Goal: Task Accomplishment & Management: Manage account settings

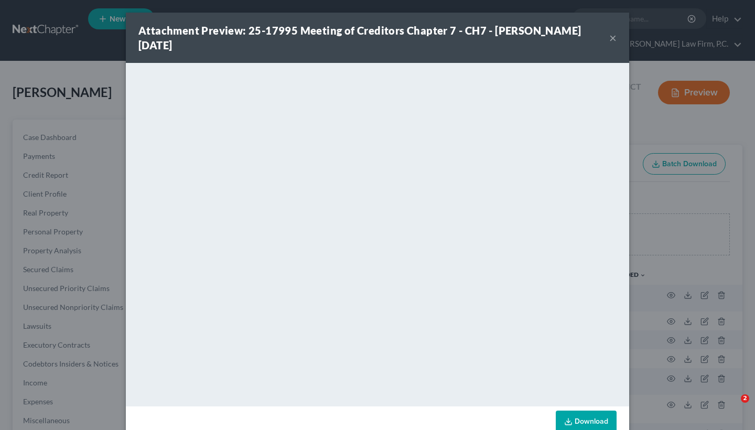
scroll to position [154, 0]
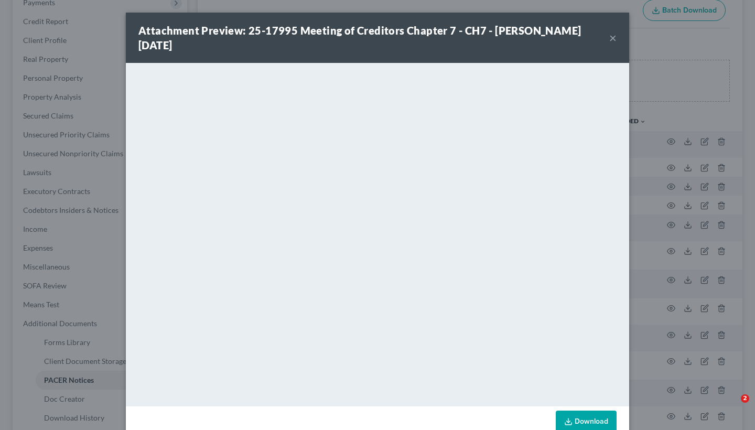
click at [618, 43] on div "Attachment Preview: 25-17995 Meeting of Creditors Chapter 7 - CH7 - James Marli…" at bounding box center [377, 38] width 503 height 50
click at [615, 43] on button "×" at bounding box center [612, 37] width 7 height 13
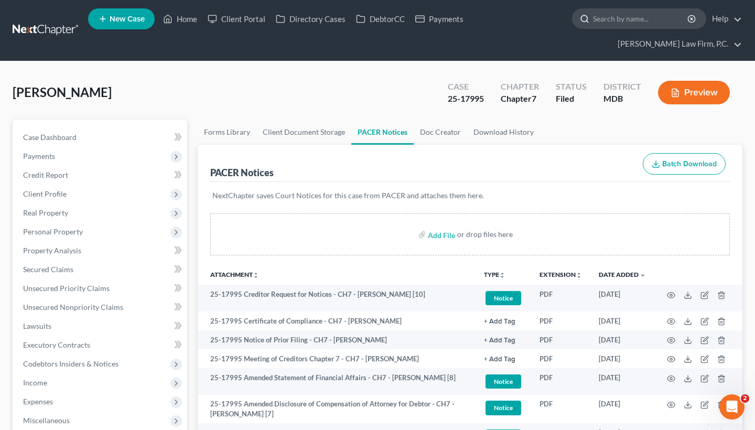
click at [647, 28] on input "search" at bounding box center [641, 18] width 96 height 19
paste input "Bryan Greenlee"
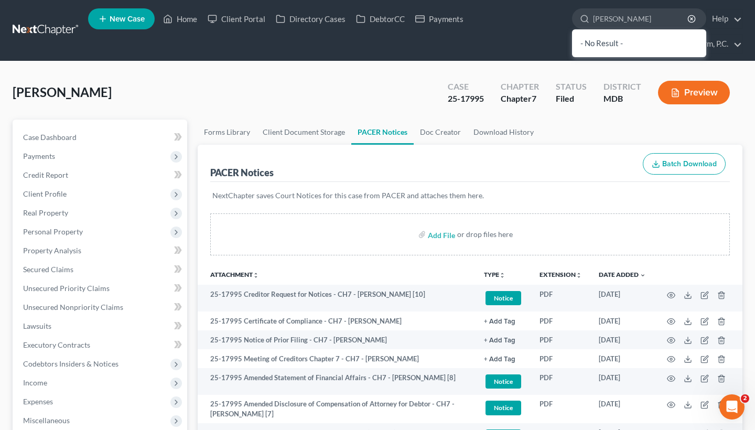
drag, startPoint x: 616, startPoint y: 18, endPoint x: 571, endPoint y: 18, distance: 44.6
click at [571, 18] on ul "New Case Home Client Portal Directory Cases DebtorCC Payments Bryan Greenlee - …" at bounding box center [415, 30] width 654 height 50
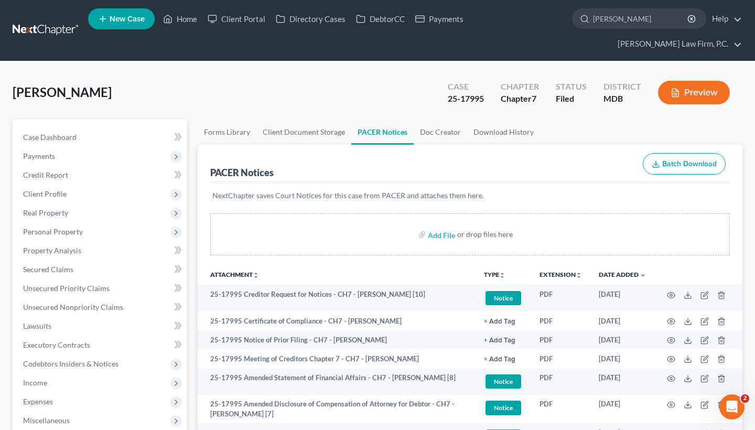
type input "Greenlee"
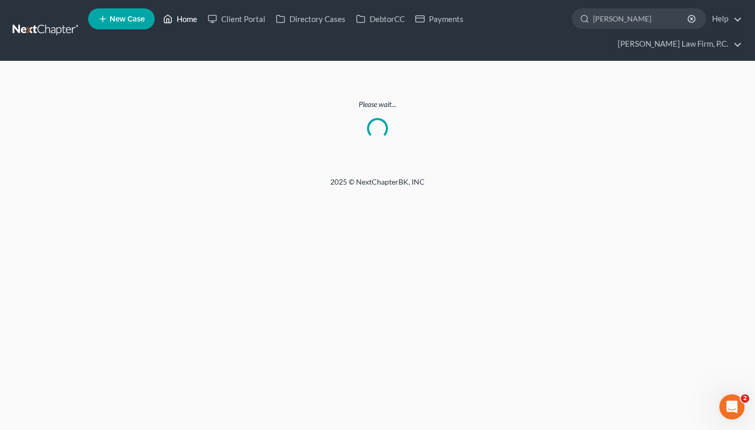
click at [185, 26] on link "Home" at bounding box center [180, 18] width 45 height 19
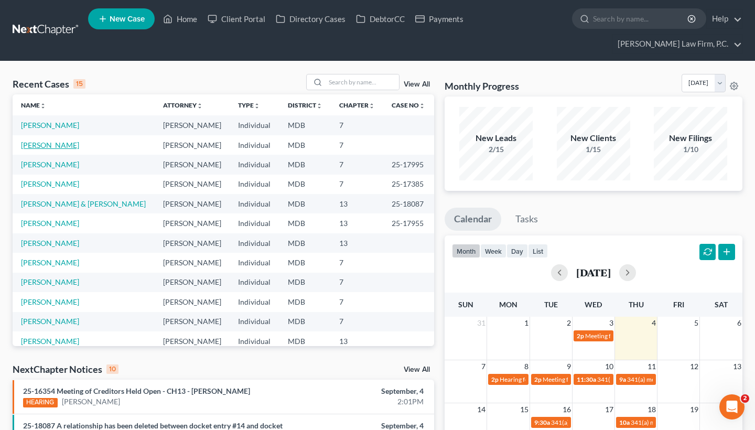
click at [38, 143] on link "[PERSON_NAME]" at bounding box center [50, 145] width 58 height 9
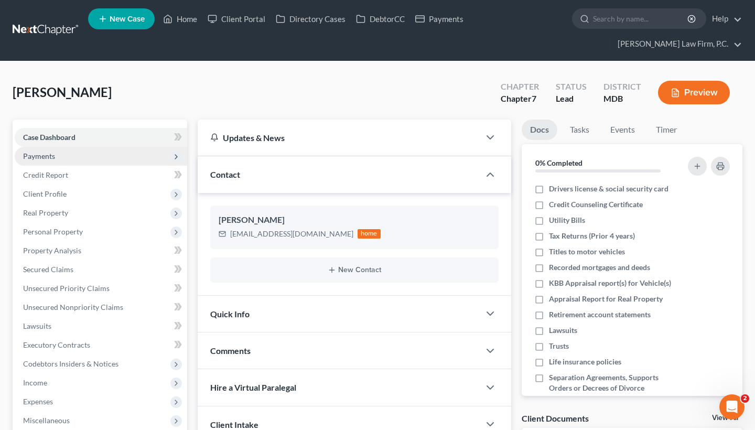
click at [116, 158] on span "Payments" at bounding box center [101, 156] width 173 height 19
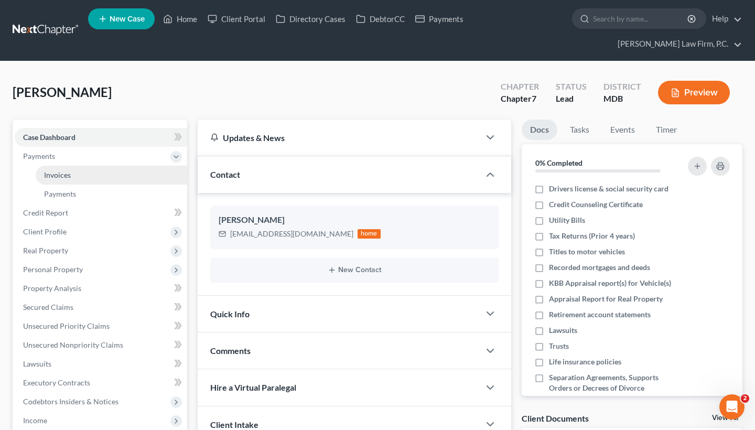
click at [123, 176] on link "Invoices" at bounding box center [112, 175] width 152 height 19
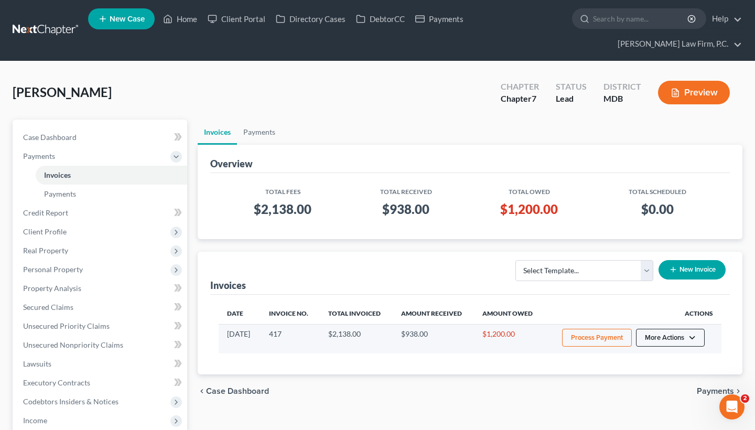
click at [664, 331] on button "More Actions" at bounding box center [670, 338] width 69 height 18
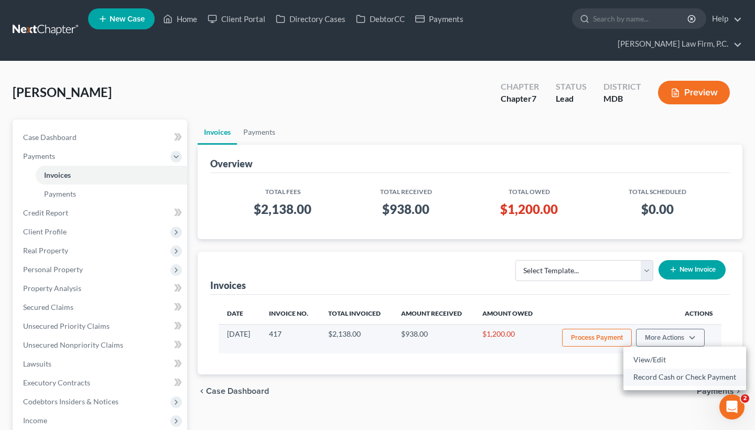
click at [660, 380] on link "Record Cash or Check Payment" at bounding box center [684, 377] width 123 height 18
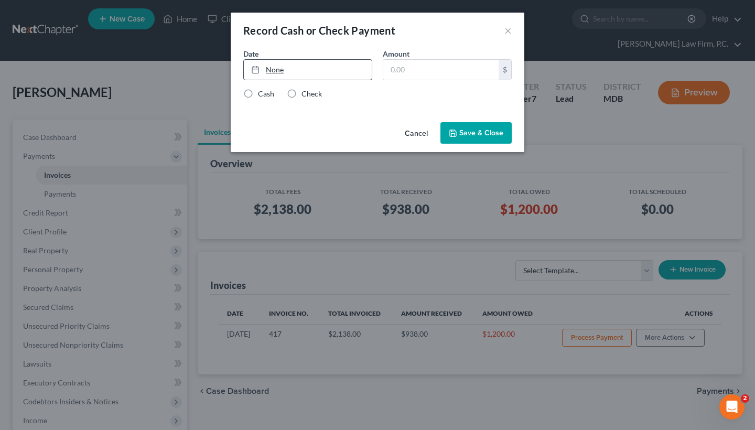
click at [314, 77] on link "None" at bounding box center [308, 70] width 128 height 20
click at [396, 71] on input "text" at bounding box center [440, 70] width 115 height 20
type input "1,200"
click at [300, 90] on div "Check" at bounding box center [304, 94] width 35 height 10
click at [301, 90] on label "Check" at bounding box center [311, 94] width 20 height 10
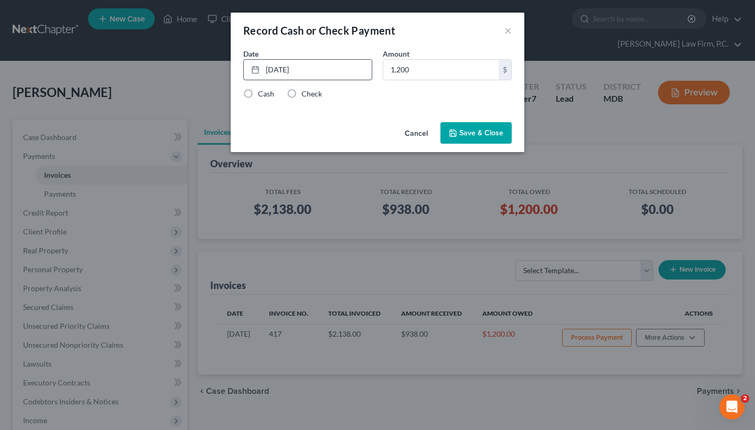
click at [306, 90] on input "Check" at bounding box center [309, 92] width 7 height 7
radio input "true"
click at [468, 130] on button "Save & Close" at bounding box center [475, 133] width 71 height 22
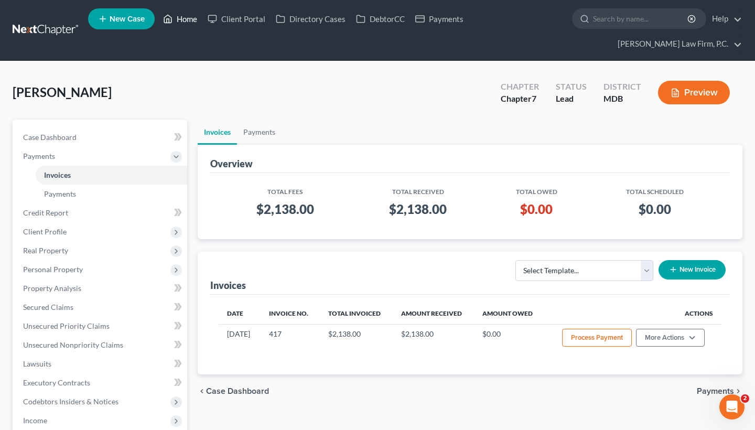
click at [194, 24] on link "Home" at bounding box center [180, 18] width 45 height 19
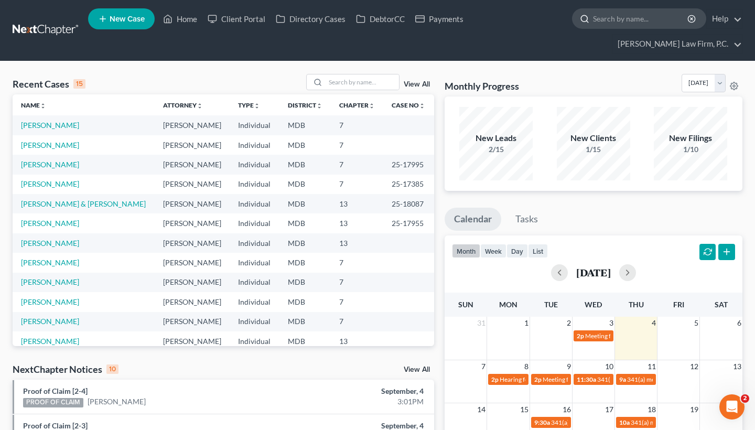
click at [597, 26] on input "search" at bounding box center [641, 18] width 96 height 19
paste input "[PERSON_NAME]"
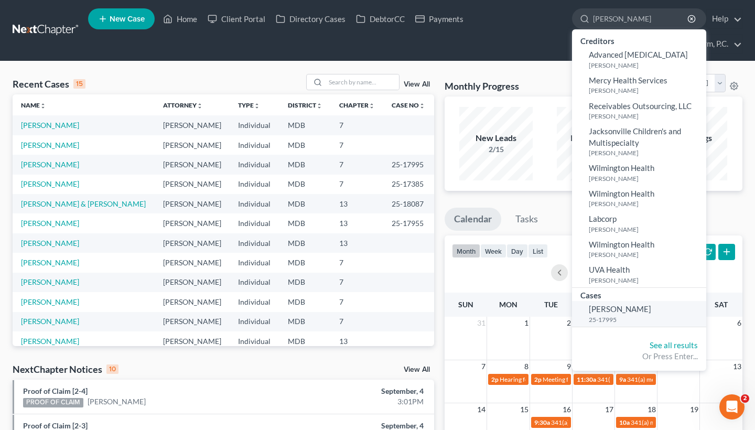
type input "[PERSON_NAME]"
click at [629, 307] on span "[PERSON_NAME]" at bounding box center [620, 308] width 62 height 9
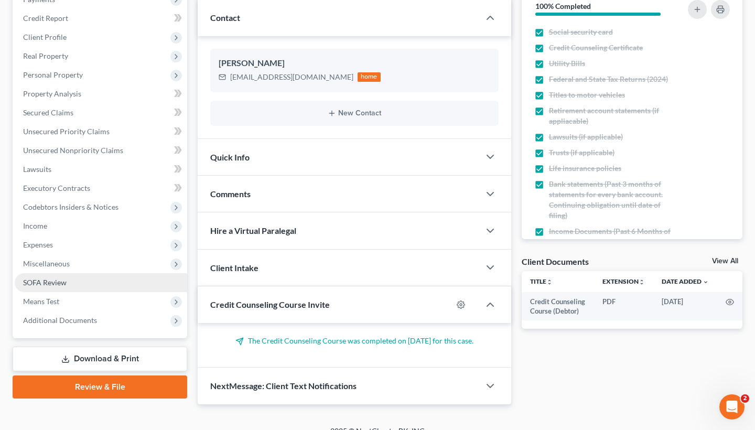
scroll to position [165, 0]
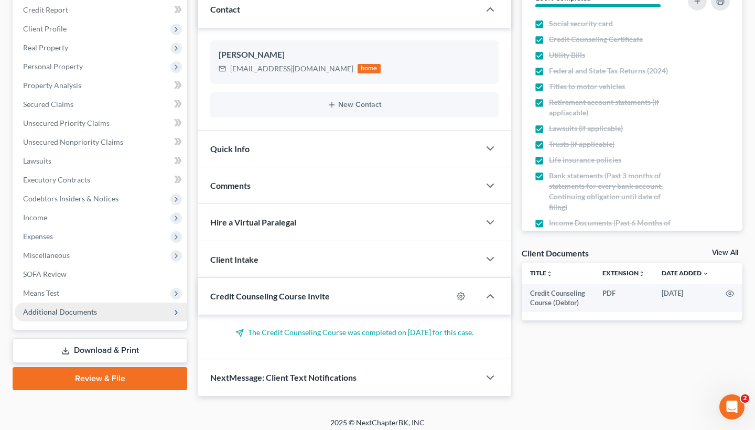
click at [91, 310] on span "Additional Documents" at bounding box center [60, 311] width 74 height 9
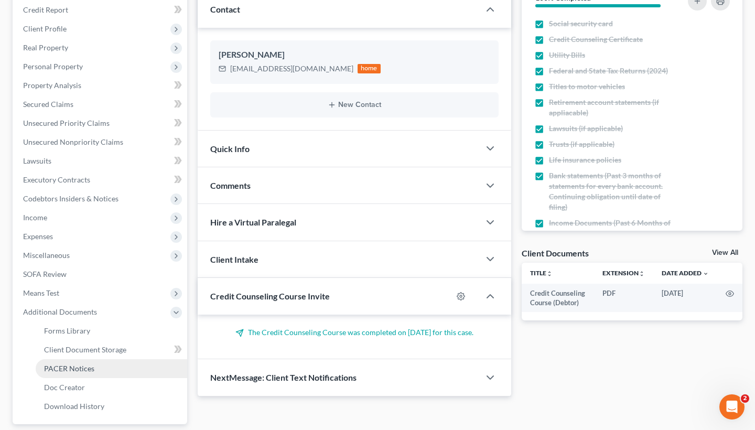
click at [83, 372] on span "PACER Notices" at bounding box center [69, 368] width 50 height 9
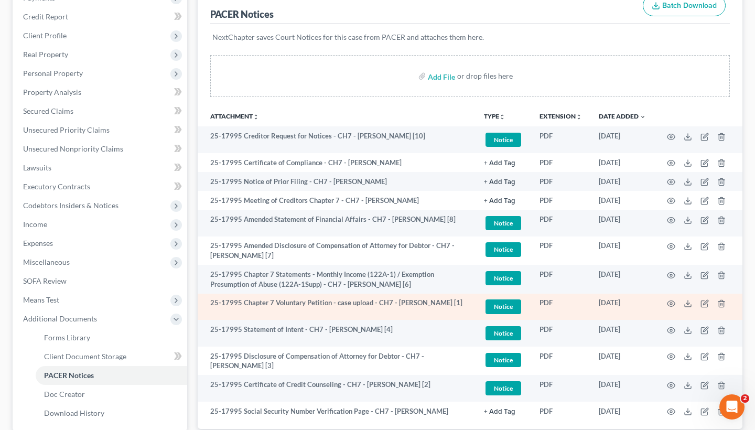
scroll to position [167, 0]
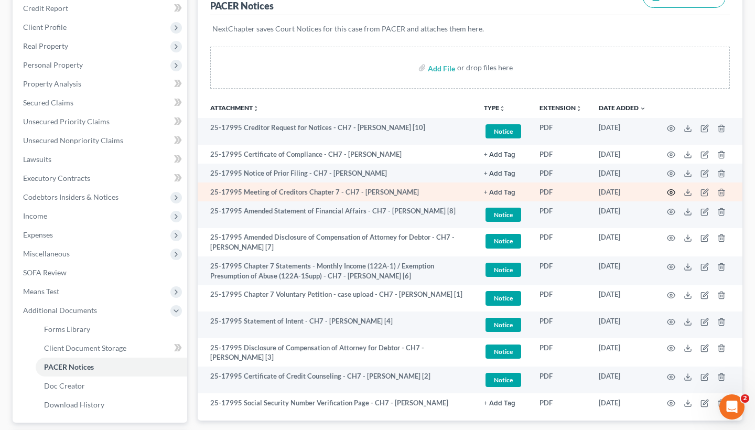
click at [672, 193] on circle "button" at bounding box center [671, 192] width 2 height 2
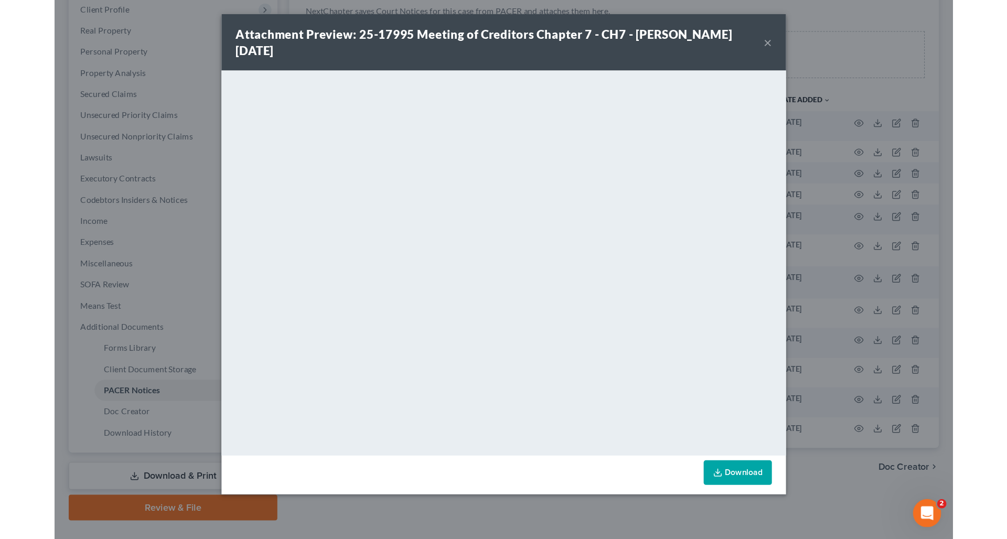
scroll to position [132, 0]
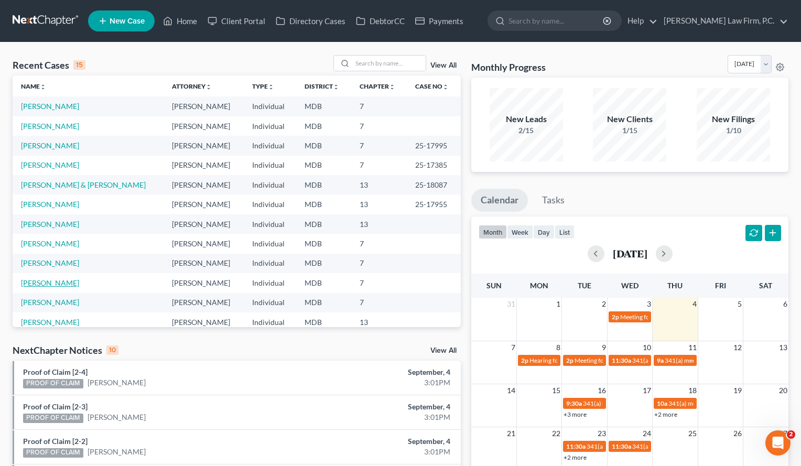
click at [72, 286] on link "[PERSON_NAME]" at bounding box center [50, 282] width 58 height 9
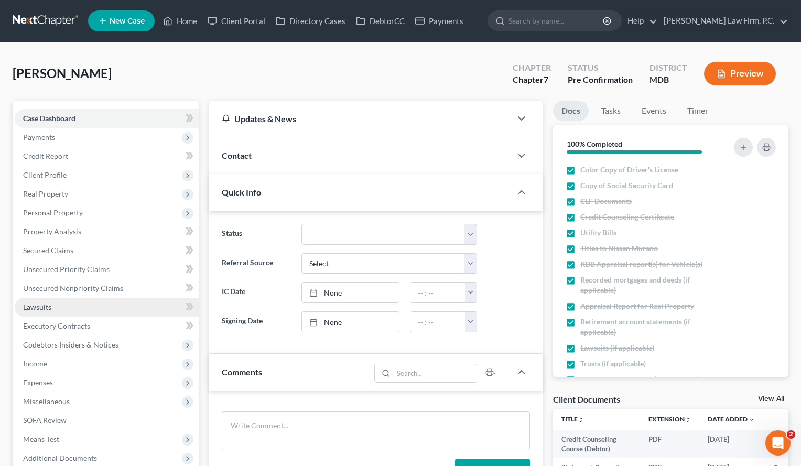
click at [59, 307] on link "Lawsuits" at bounding box center [107, 307] width 184 height 19
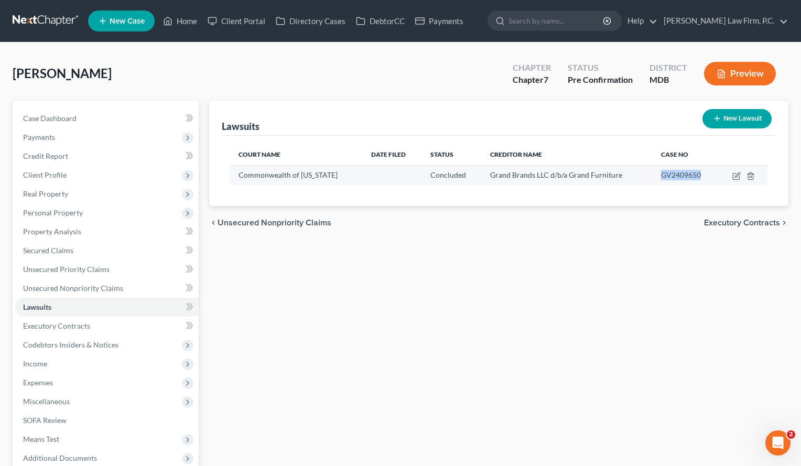
drag, startPoint x: 657, startPoint y: 177, endPoint x: 696, endPoint y: 176, distance: 38.3
click at [696, 175] on span "GV2409650" at bounding box center [681, 174] width 40 height 9
copy span "GV2409650"
click at [661, 180] on div "GV2409650" at bounding box center [685, 175] width 48 height 10
drag, startPoint x: 657, startPoint y: 173, endPoint x: 698, endPoint y: 174, distance: 40.9
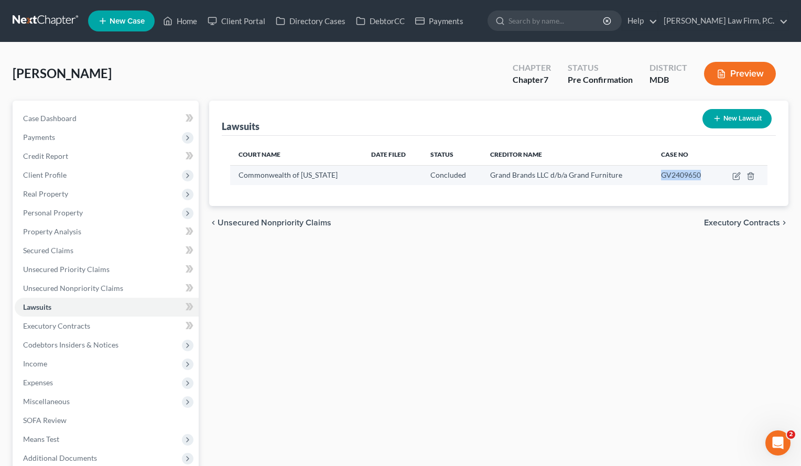
click at [698, 174] on div "GV2409650" at bounding box center [685, 175] width 48 height 10
copy span "GV2409650"
click at [490, 180] on div "Grand Brands LLC d/b/a Grand Furniture" at bounding box center [567, 175] width 154 height 10
click at [509, 173] on span "Grand Brands LLC d/b/a Grand Furniture" at bounding box center [556, 174] width 132 height 9
click at [735, 169] on td at bounding box center [743, 175] width 50 height 20
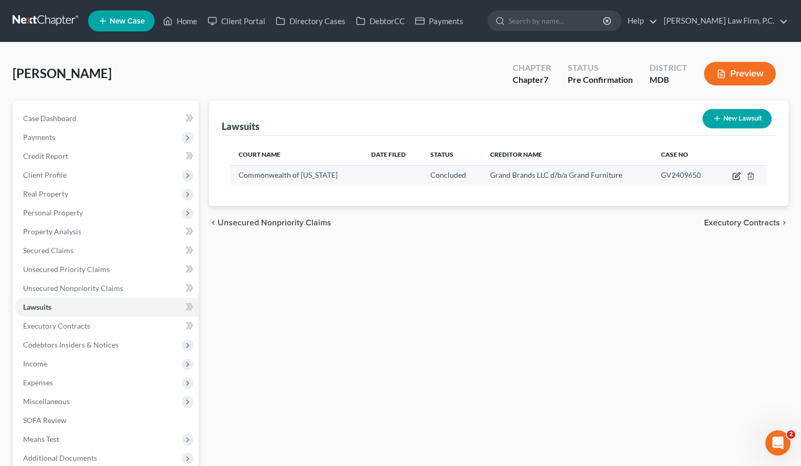
click at [735, 177] on icon "button" at bounding box center [736, 176] width 8 height 8
select select "48"
select select "2"
select select "1"
select select "48"
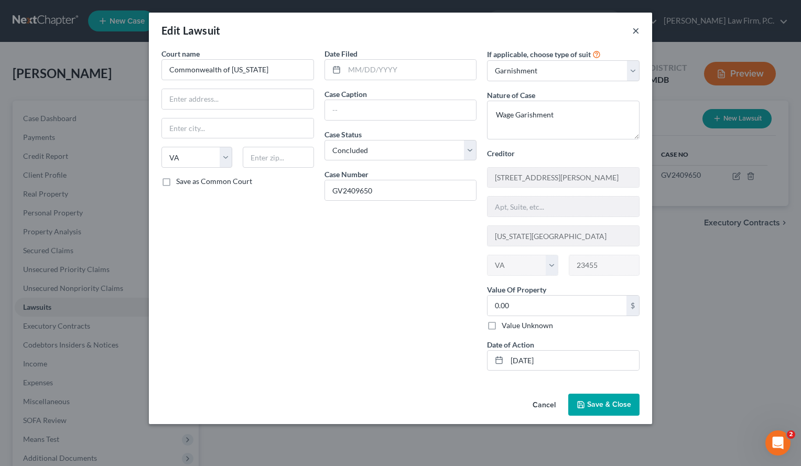
click at [637, 31] on button "×" at bounding box center [635, 30] width 7 height 13
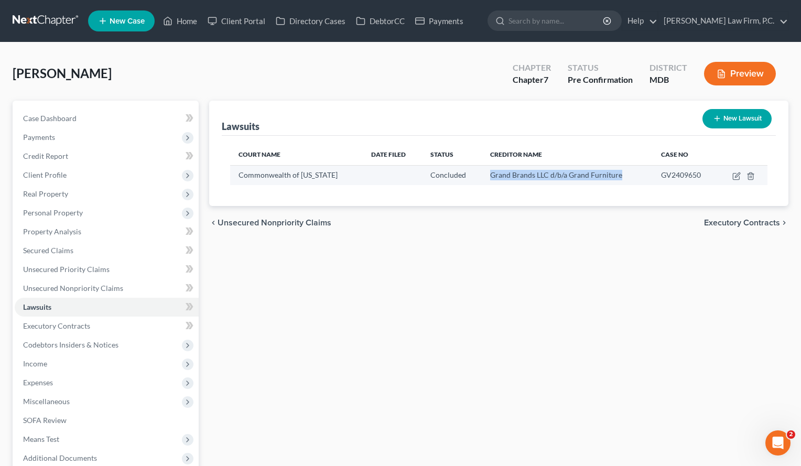
drag, startPoint x: 480, startPoint y: 174, endPoint x: 611, endPoint y: 178, distance: 131.7
click at [611, 178] on td "Grand Brands LLC d/b/a Grand Furniture" at bounding box center [567, 175] width 171 height 20
copy span "Grand Brands LLC d/b/a Grand Furniture"
click at [736, 174] on icon "button" at bounding box center [736, 176] width 8 height 8
select select "48"
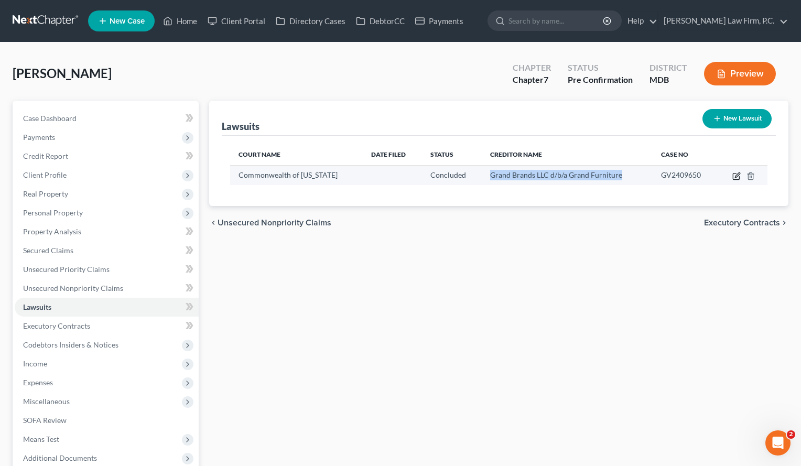
select select "2"
select select "1"
select select "48"
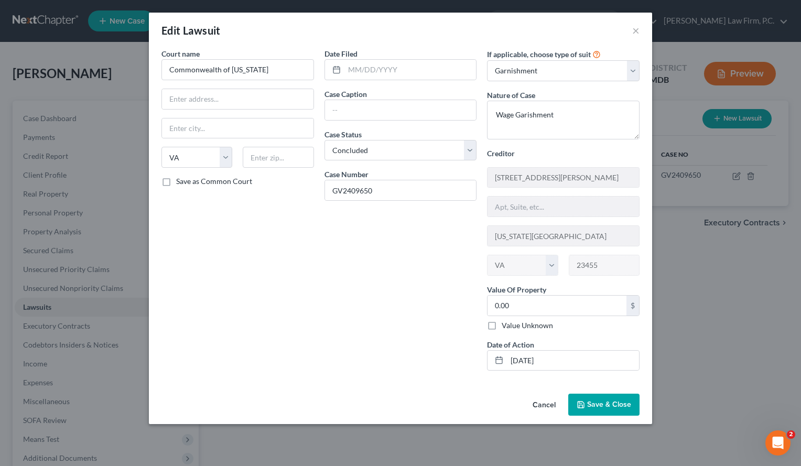
click at [544, 403] on button "Cancel" at bounding box center [544, 405] width 40 height 21
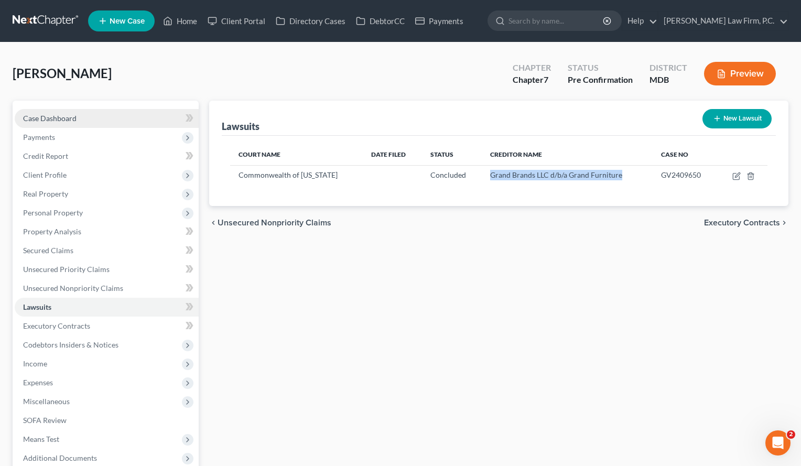
click at [81, 117] on link "Case Dashboard" at bounding box center [107, 118] width 184 height 19
select select "16"
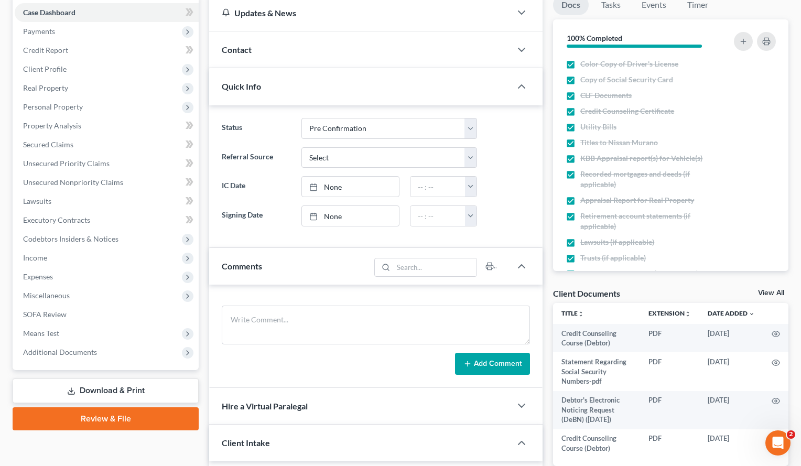
scroll to position [116, 0]
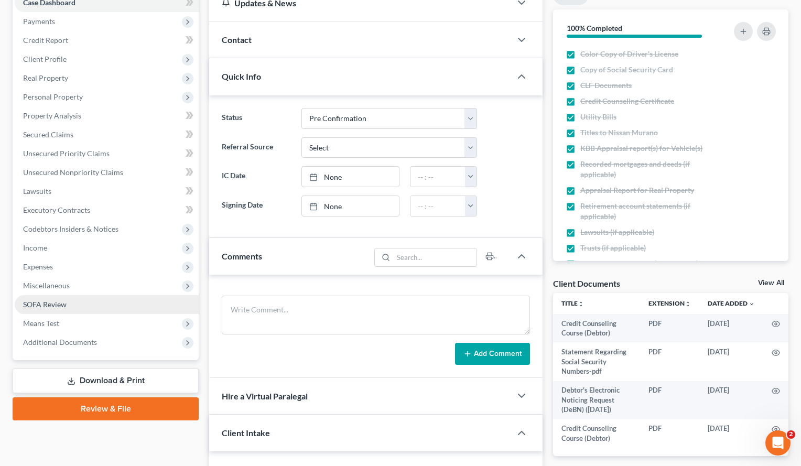
click at [58, 305] on span "SOFA Review" at bounding box center [45, 304] width 44 height 9
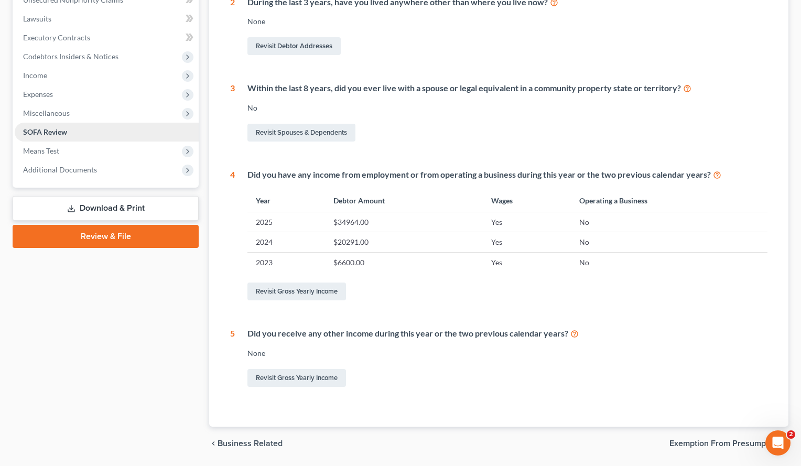
scroll to position [285, 0]
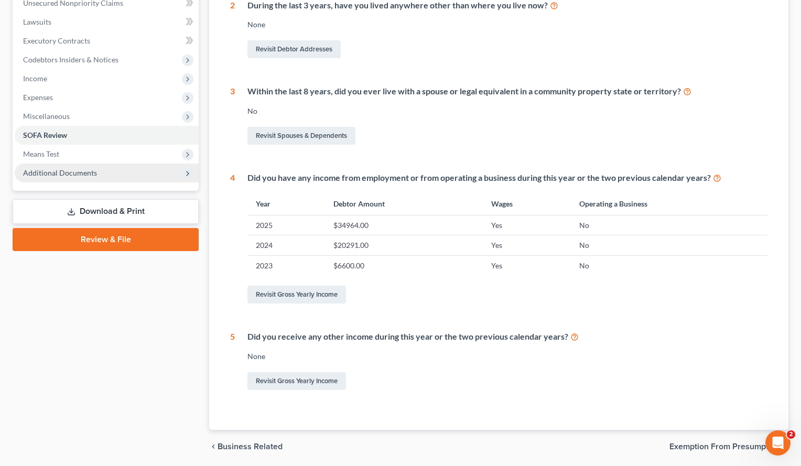
click at [71, 174] on span "Additional Documents" at bounding box center [60, 172] width 74 height 9
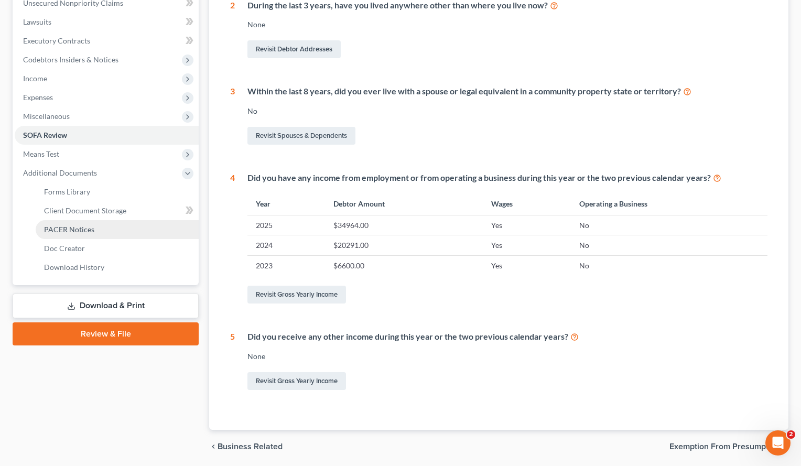
click at [74, 233] on span "PACER Notices" at bounding box center [69, 229] width 50 height 9
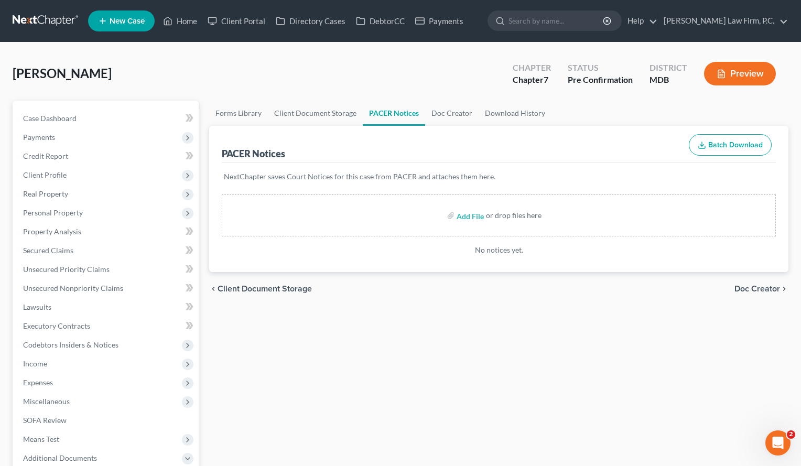
click at [112, 72] on span "[PERSON_NAME]" at bounding box center [62, 73] width 99 height 15
click at [187, 23] on link "Home" at bounding box center [180, 21] width 45 height 19
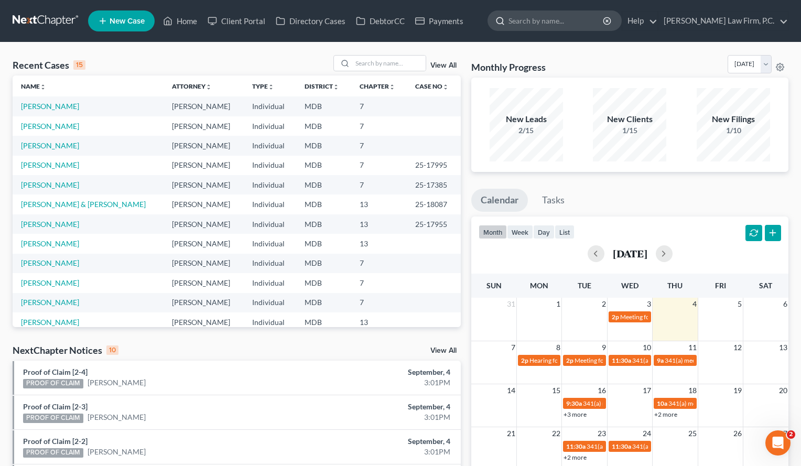
click at [594, 17] on input "search" at bounding box center [557, 20] width 96 height 19
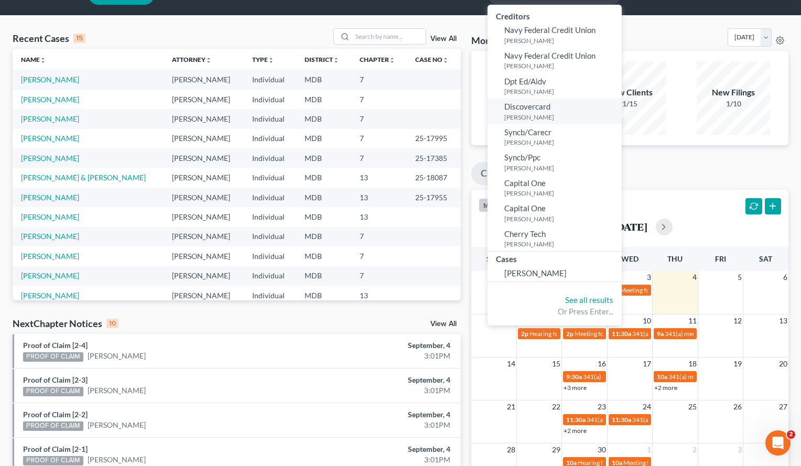
scroll to position [30, 0]
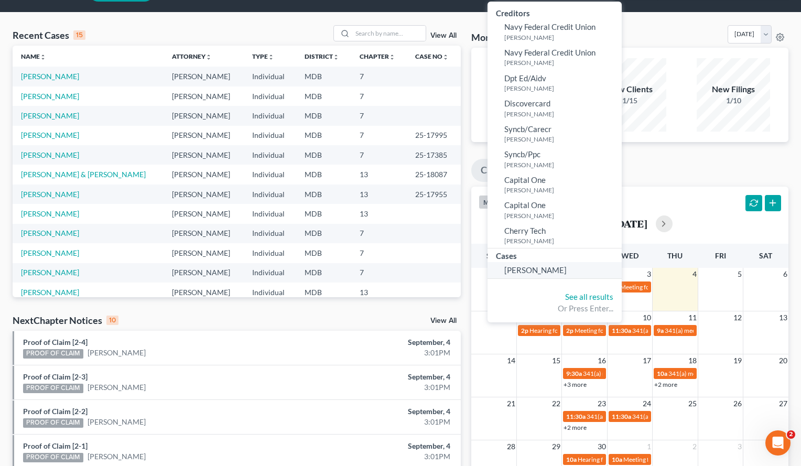
type input "Natasha"
click at [567, 265] on span "[PERSON_NAME]" at bounding box center [535, 269] width 62 height 9
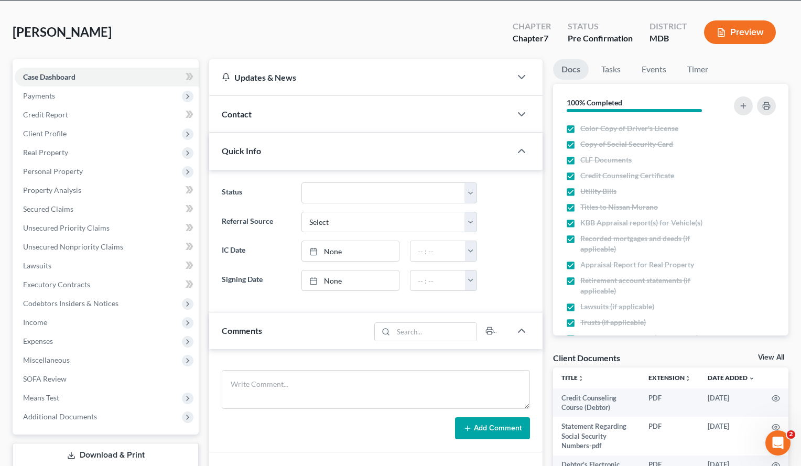
scroll to position [40, 0]
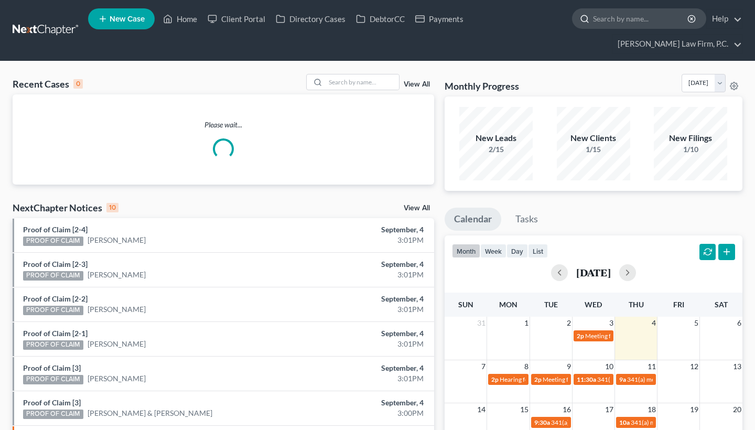
click at [613, 27] on input "search" at bounding box center [641, 18] width 96 height 19
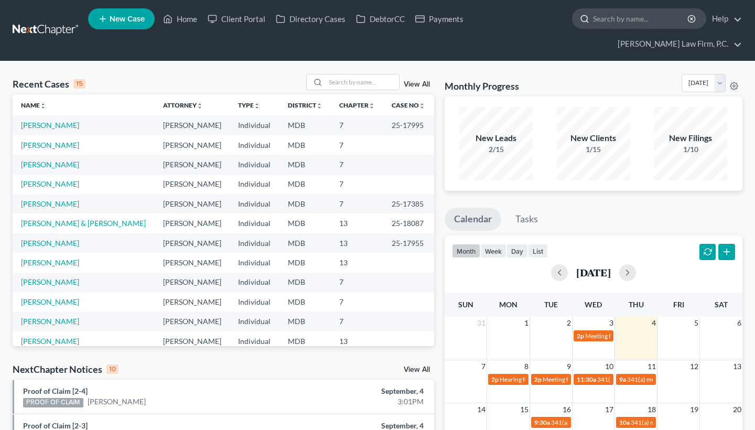
paste input "[PERSON_NAME]"
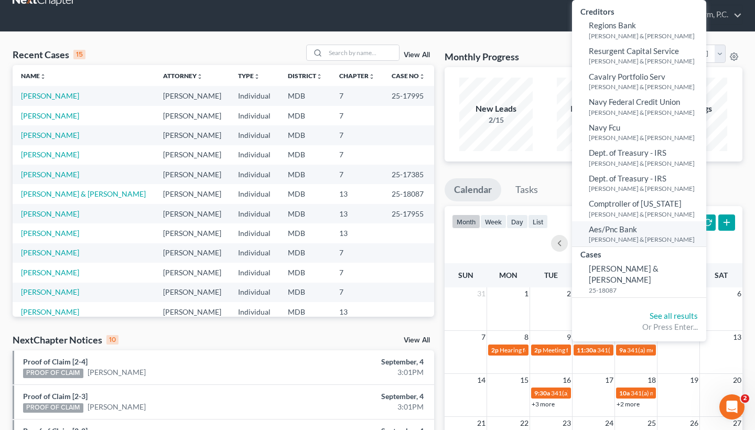
scroll to position [66, 0]
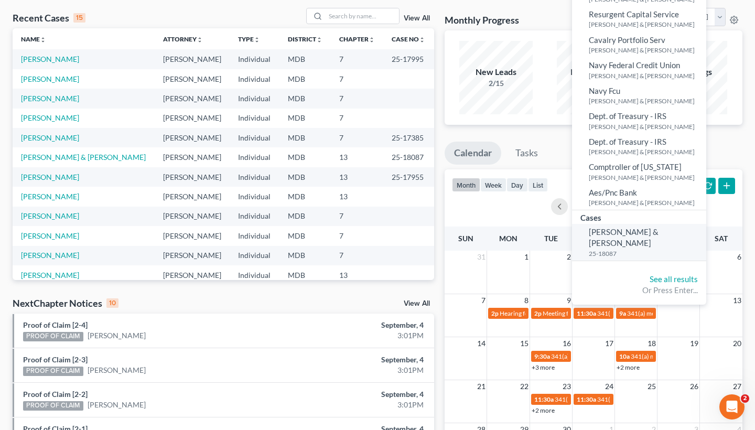
type input "[PERSON_NAME]"
click at [624, 227] on span "[PERSON_NAME] & [PERSON_NAME]" at bounding box center [624, 237] width 70 height 20
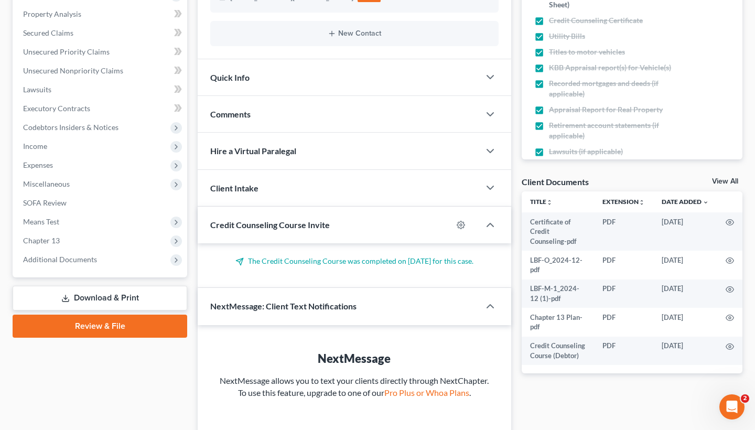
scroll to position [239, 0]
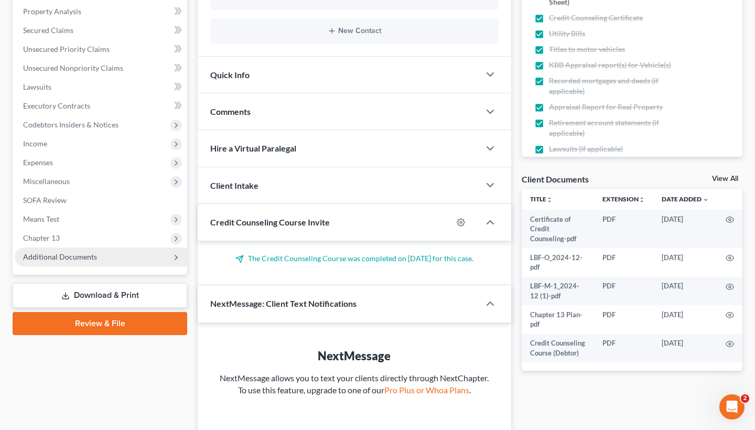
click at [74, 258] on span "Additional Documents" at bounding box center [60, 256] width 74 height 9
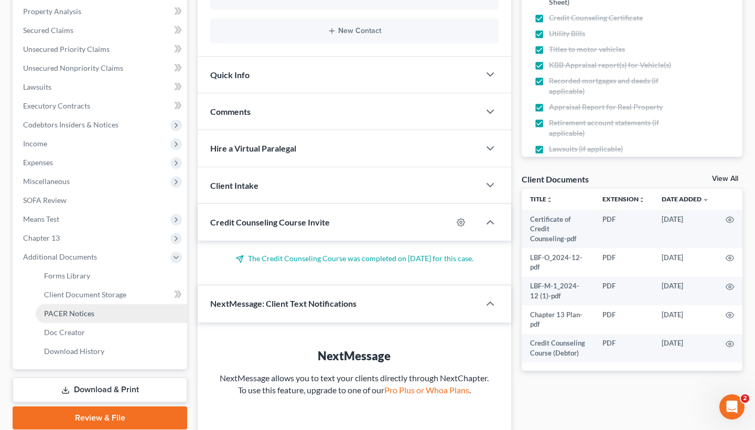
click at [76, 309] on span "PACER Notices" at bounding box center [69, 313] width 50 height 9
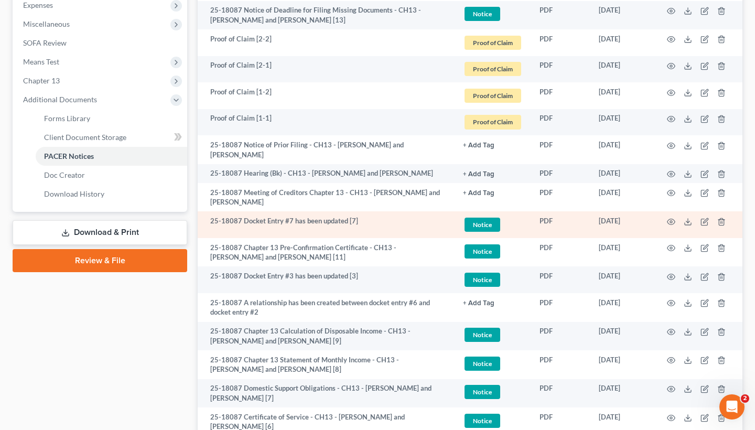
scroll to position [397, 0]
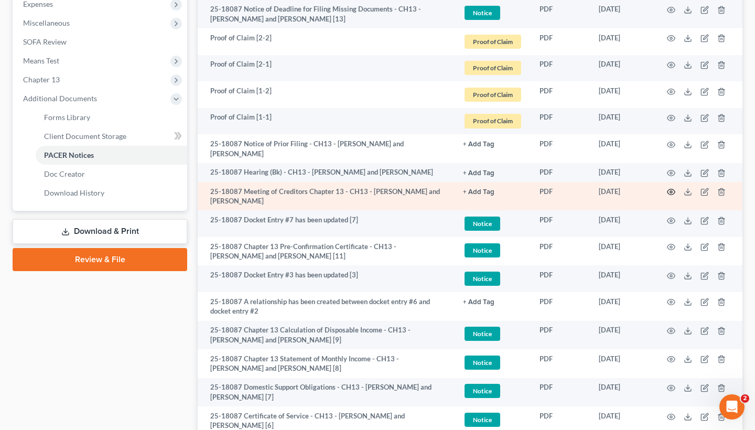
click at [670, 188] on icon "button" at bounding box center [671, 192] width 8 height 8
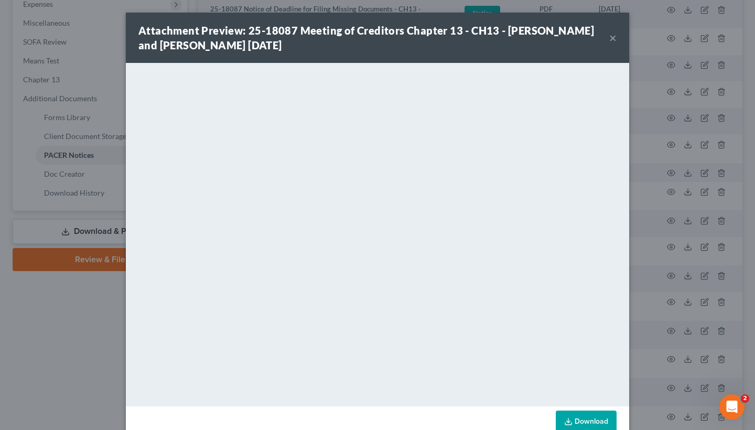
click at [614, 36] on button "×" at bounding box center [612, 37] width 7 height 13
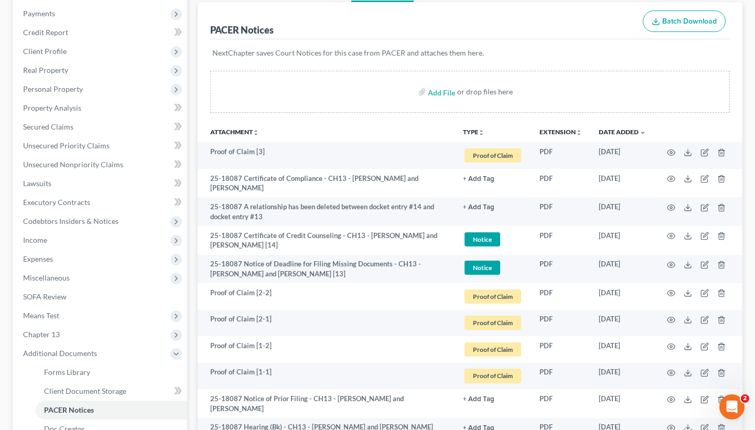
scroll to position [0, 0]
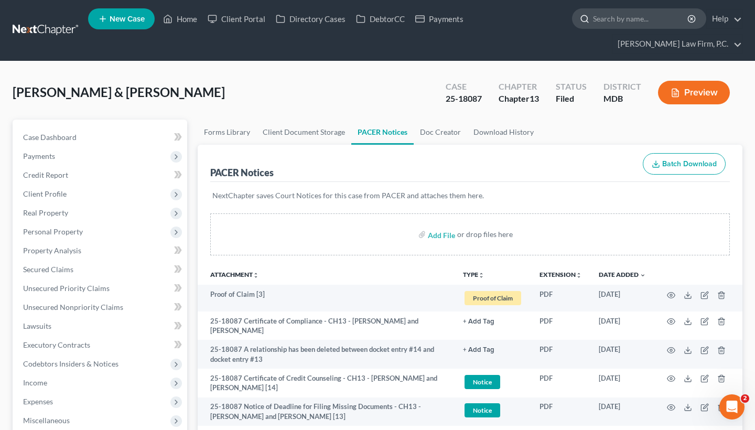
click at [650, 19] on input "search" at bounding box center [641, 18] width 96 height 19
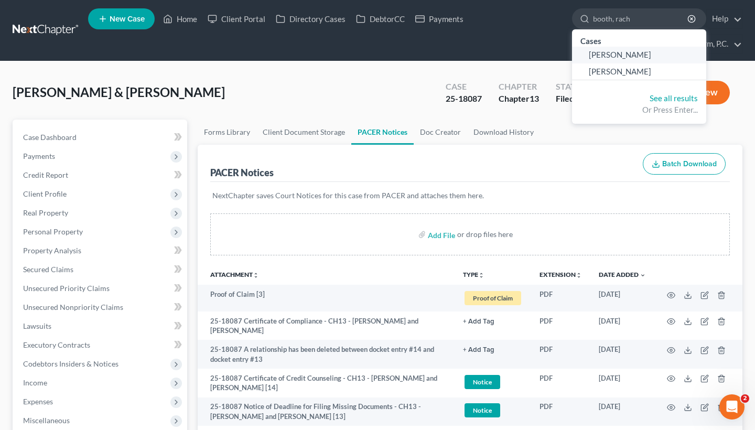
type input "booth, rach"
click at [619, 54] on span "[PERSON_NAME]" at bounding box center [620, 54] width 62 height 9
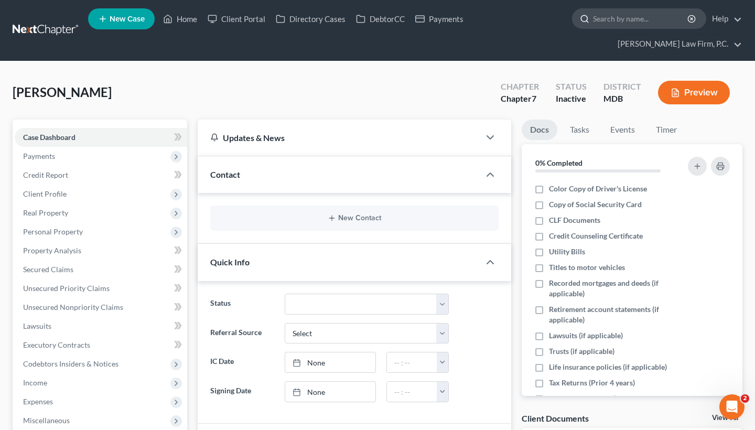
click at [639, 19] on input "search" at bounding box center [641, 18] width 96 height 19
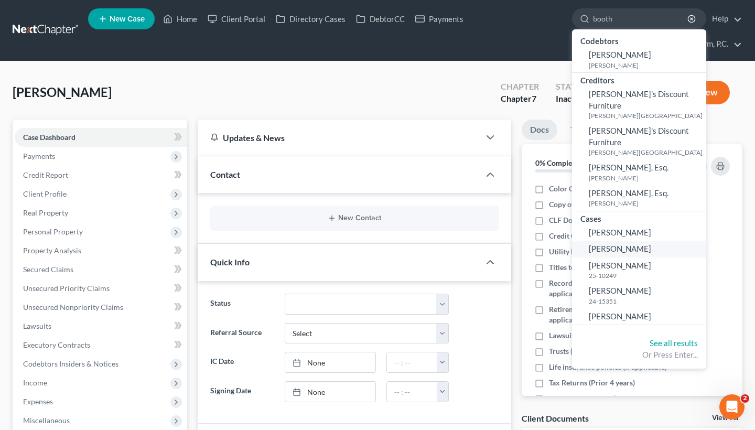
type input "booth"
click at [615, 244] on span "[PERSON_NAME]" at bounding box center [620, 248] width 62 height 9
click at [598, 244] on span "[PERSON_NAME]" at bounding box center [620, 248] width 62 height 9
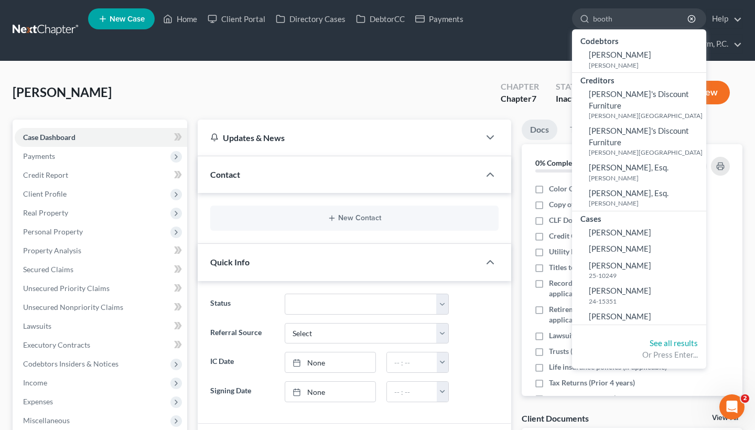
click at [616, 211] on div "Cases" at bounding box center [639, 217] width 134 height 13
click at [616, 228] on span "[PERSON_NAME]" at bounding box center [620, 232] width 62 height 9
click at [613, 228] on span "[PERSON_NAME]" at bounding box center [620, 232] width 62 height 9
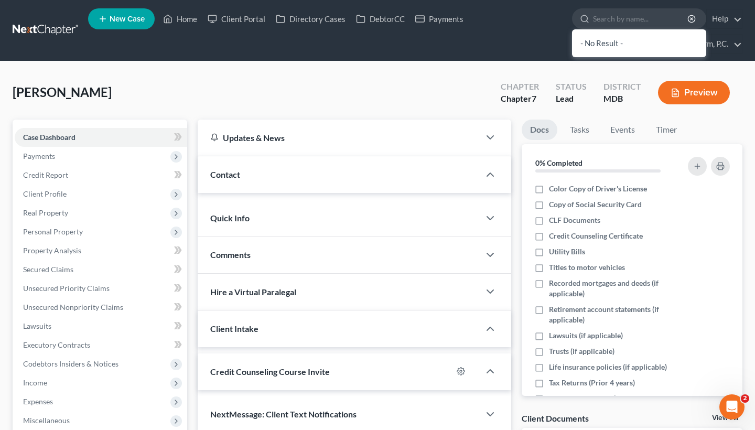
click at [612, 224] on div "CLF Documents" at bounding box center [606, 220] width 144 height 10
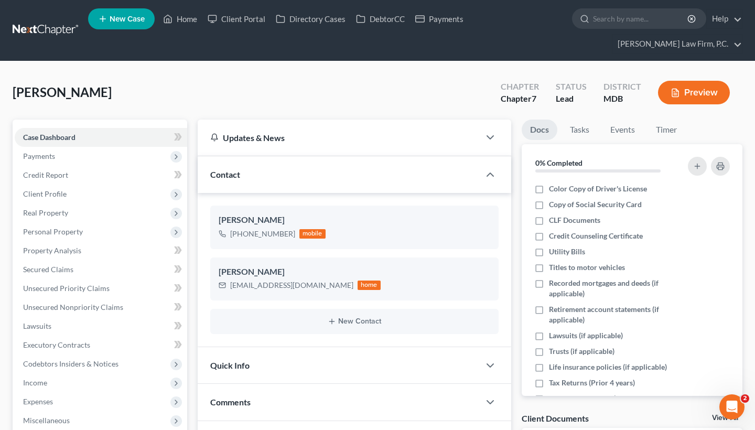
click at [428, 202] on div "[PERSON_NAME] [PHONE_NUMBER] mobile [PERSON_NAME] [EMAIL_ADDRESS][DOMAIN_NAME] …" at bounding box center [355, 270] width 314 height 154
click at [549, 191] on label "Color Copy of Driver's License" at bounding box center [598, 189] width 98 height 10
click at [553, 190] on input "Color Copy of Driver's License" at bounding box center [556, 187] width 7 height 7
checkbox input "true"
click at [549, 207] on label "Copy of Social Security Card" at bounding box center [595, 204] width 93 height 10
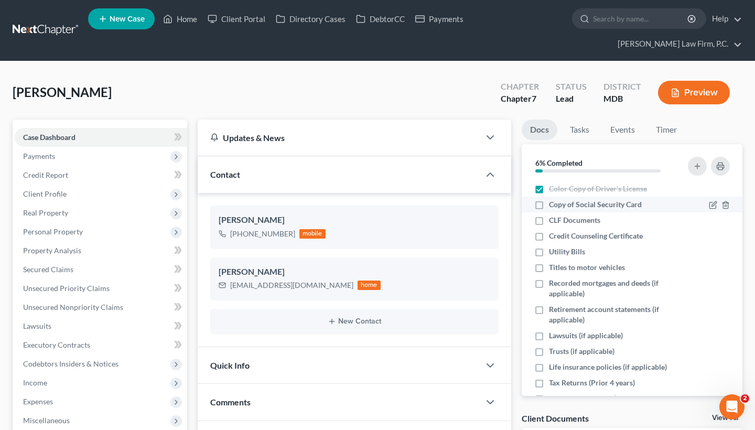
click at [553, 206] on input "Copy of Social Security Card" at bounding box center [556, 202] width 7 height 7
checkbox input "true"
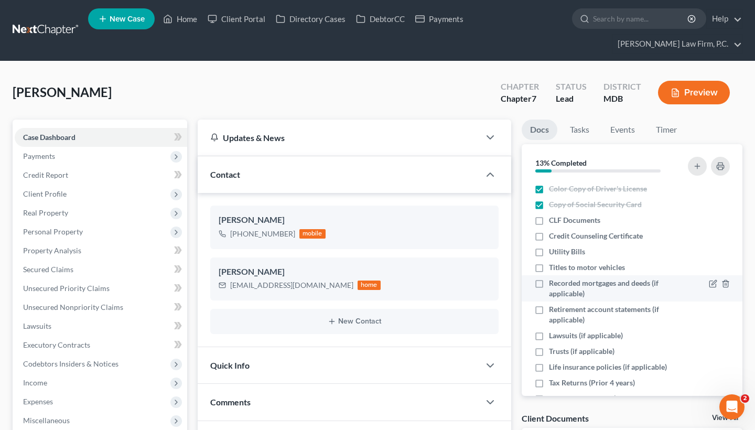
click at [549, 283] on label "Recorded mortgages and deeds (if applicable)" at bounding box center [614, 288] width 130 height 21
click at [553, 283] on input "Recorded mortgages and deeds (if applicable)" at bounding box center [556, 281] width 7 height 7
checkbox input "true"
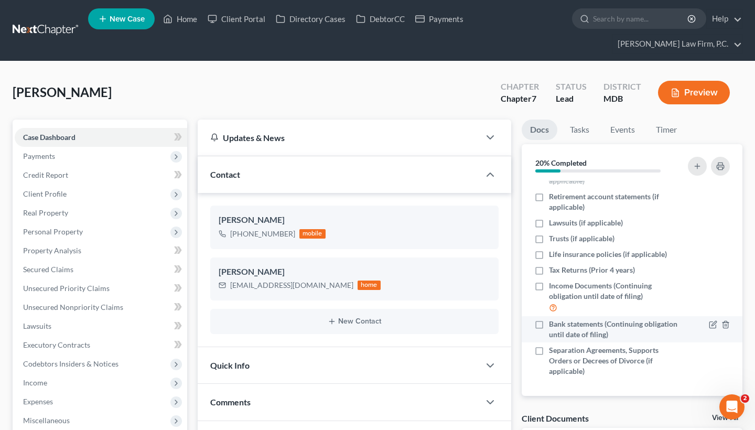
scroll to position [112, 0]
click at [172, 31] on ul "New Case Home Client Portal Directory Cases DebtorCC Payments - No Result - See…" at bounding box center [415, 30] width 654 height 50
click at [179, 28] on ul "New Case Home Client Portal Directory Cases DebtorCC Payments - No Result - See…" at bounding box center [415, 30] width 654 height 50
click at [178, 23] on link "Home" at bounding box center [180, 18] width 45 height 19
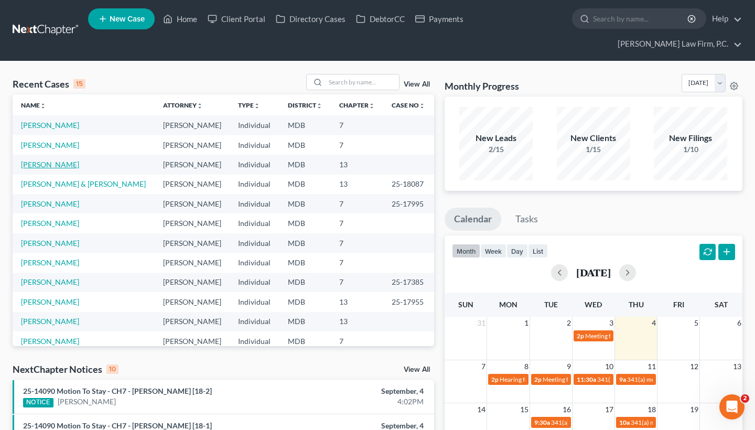
click at [51, 165] on link "[PERSON_NAME]" at bounding box center [50, 164] width 58 height 9
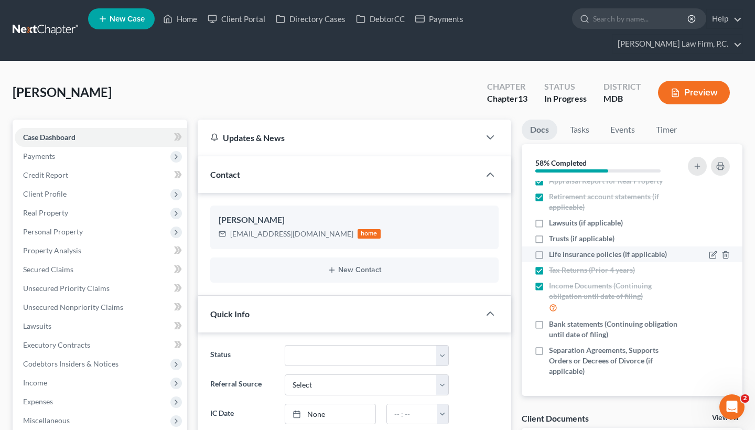
scroll to position [144, 0]
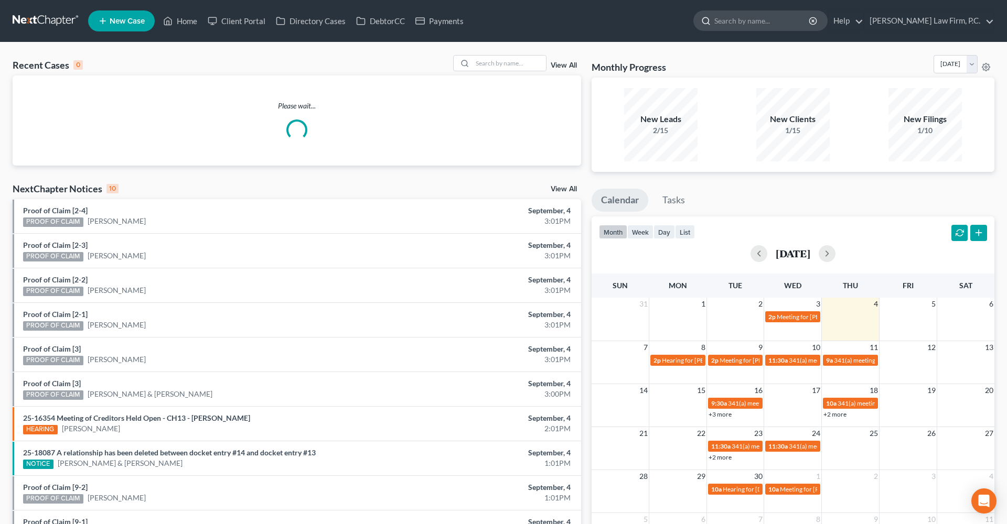
click at [793, 26] on input "search" at bounding box center [762, 20] width 96 height 19
paste input "[PERSON_NAME]"
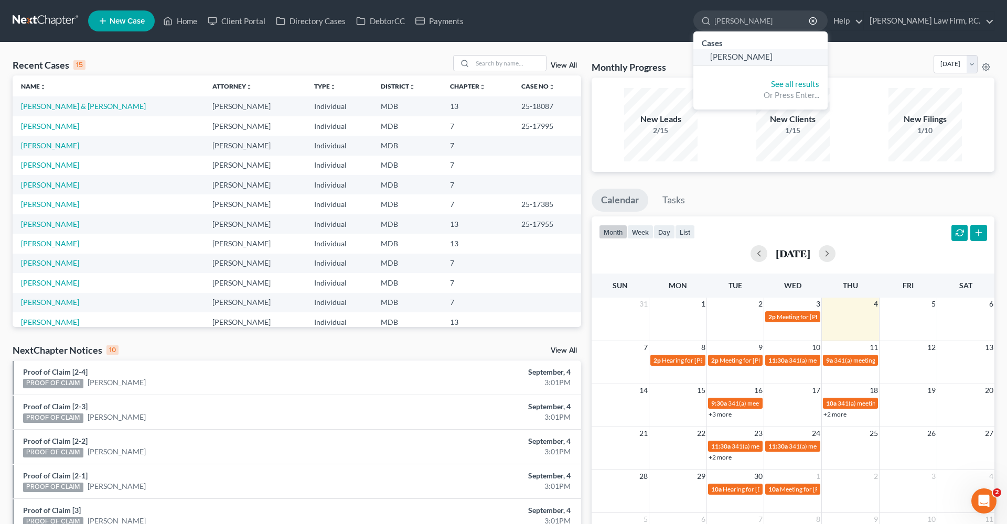
type input "[PERSON_NAME]"
click at [772, 60] on span "[PERSON_NAME]" at bounding box center [741, 56] width 62 height 9
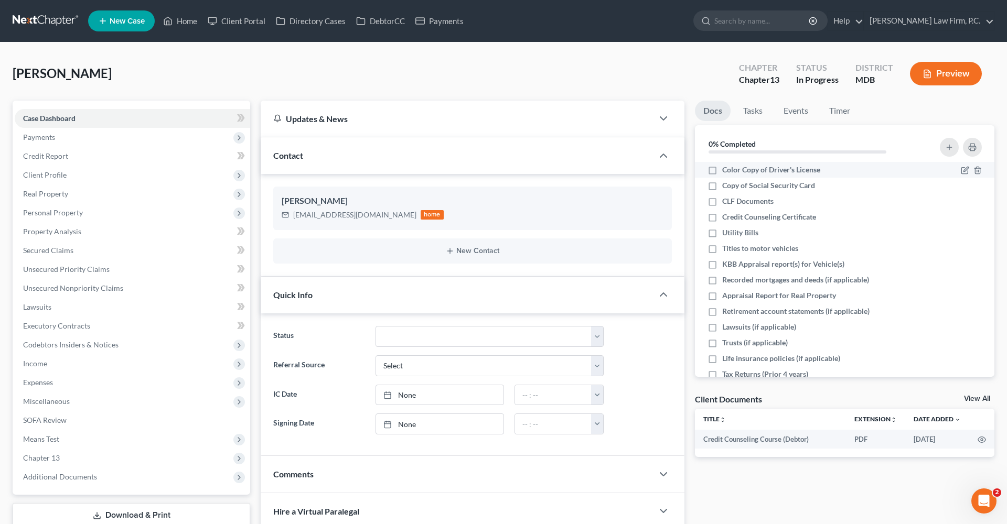
click at [722, 171] on label "Color Copy of Driver's License" at bounding box center [771, 170] width 98 height 10
click at [726, 171] on input "Color Copy of Driver's License" at bounding box center [729, 168] width 7 height 7
checkbox input "true"
click at [722, 200] on label "CLF Documents" at bounding box center [747, 201] width 51 height 10
click at [726, 200] on input "CLF Documents" at bounding box center [729, 199] width 7 height 7
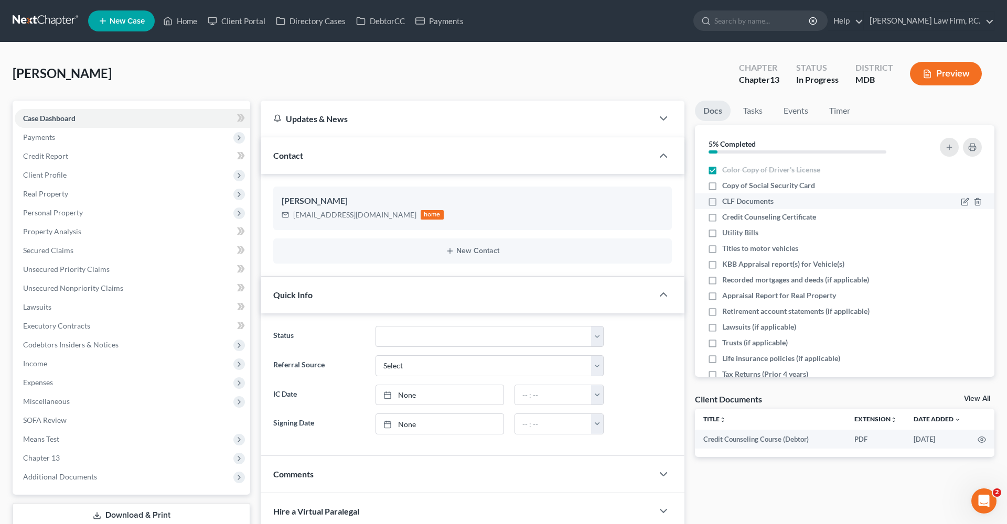
checkbox input "true"
click at [722, 218] on label "Credit Counseling Certificate" at bounding box center [769, 217] width 94 height 10
click at [726, 218] on input "Credit Counseling Certificate" at bounding box center [729, 215] width 7 height 7
checkbox input "true"
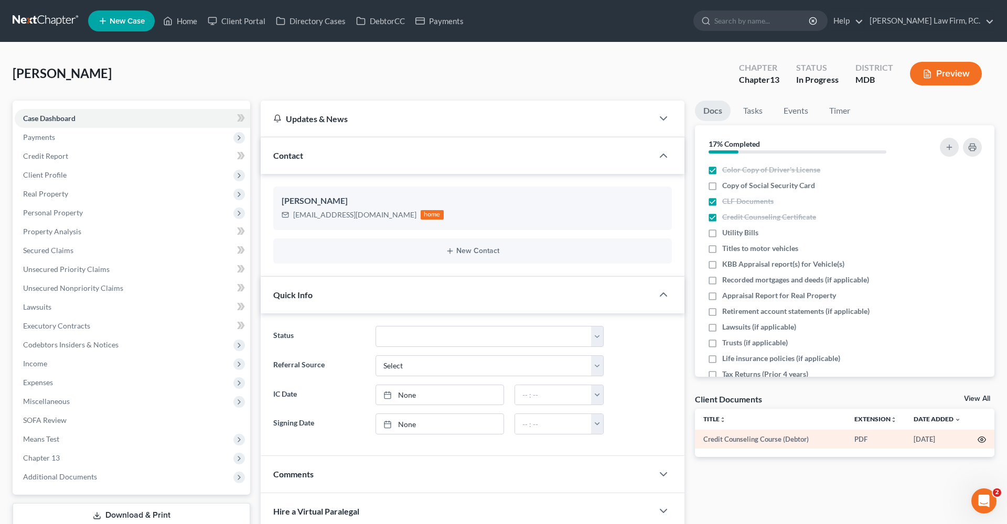
click at [982, 440] on circle "button" at bounding box center [981, 440] width 2 height 2
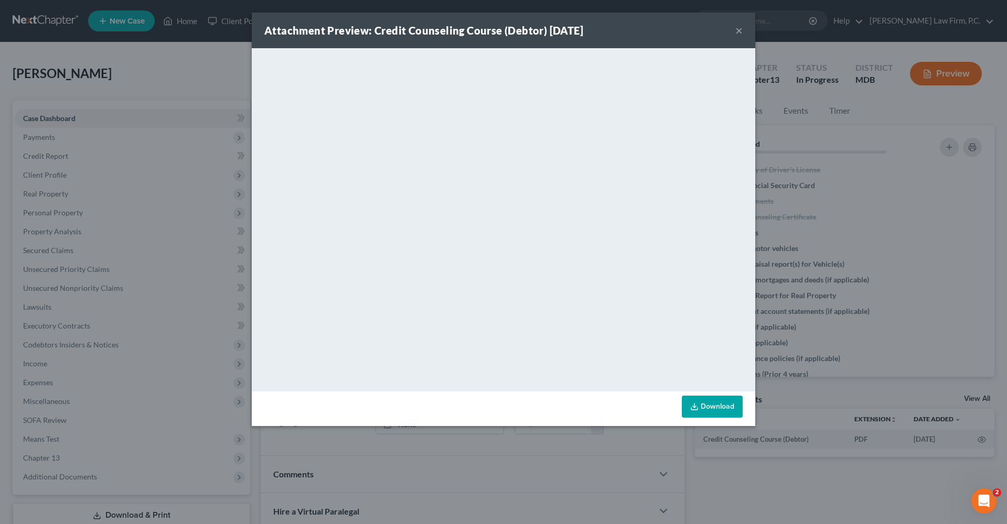
click at [710, 397] on link "Download" at bounding box center [712, 407] width 61 height 22
click at [736, 29] on button "×" at bounding box center [738, 30] width 7 height 13
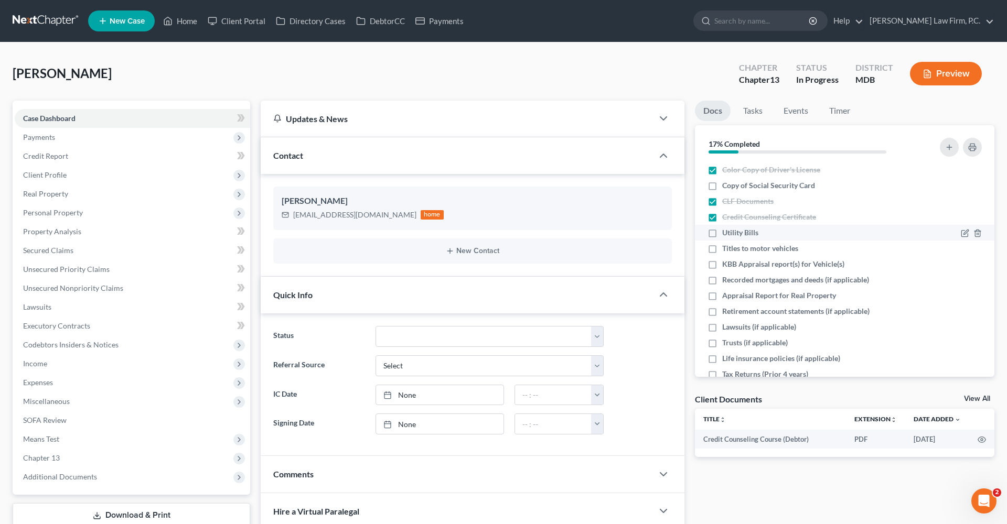
click at [722, 231] on label "Utility Bills" at bounding box center [740, 233] width 36 height 10
click at [726, 231] on input "Utility Bills" at bounding box center [729, 231] width 7 height 7
checkbox input "true"
click at [722, 263] on label "KBB Appraisal report(s) for Vehicle(s)" at bounding box center [783, 264] width 122 height 10
click at [726, 263] on input "KBB Appraisal report(s) for Vehicle(s)" at bounding box center [729, 262] width 7 height 7
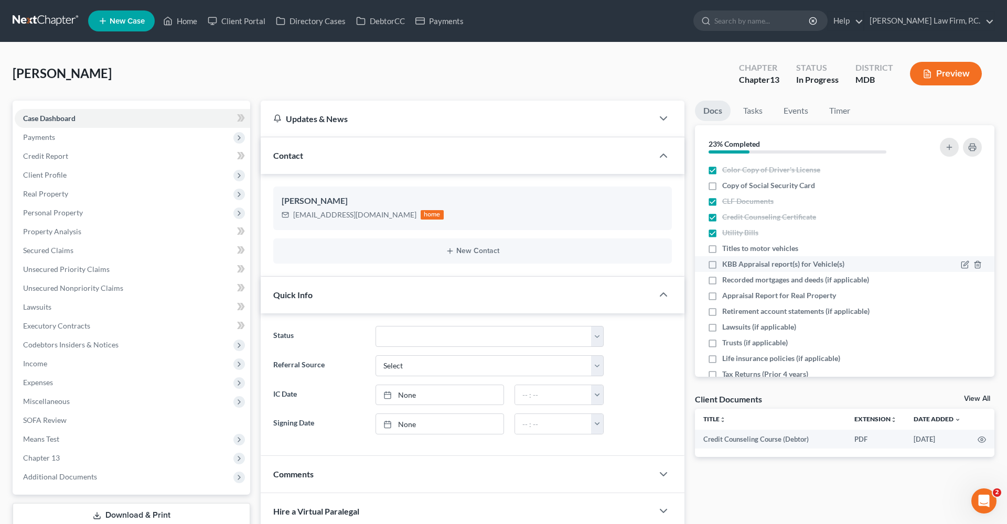
checkbox input "true"
click at [722, 249] on label "Titles to motor vehicles" at bounding box center [760, 248] width 76 height 10
click at [726, 249] on input "Titles to motor vehicles" at bounding box center [729, 246] width 7 height 7
checkbox input "true"
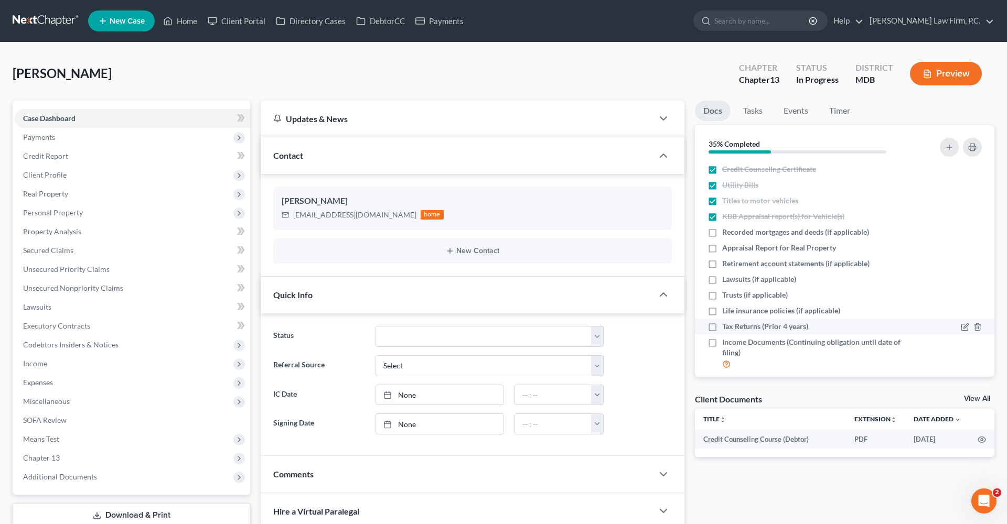
scroll to position [47, 0]
click at [726, 248] on span "Appraisal Report for Real Property" at bounding box center [779, 249] width 114 height 10
click at [726, 248] on input "Appraisal Report for Real Property" at bounding box center [729, 247] width 7 height 7
checkbox input "true"
click at [722, 266] on label "Retirement account statements (if applicable)" at bounding box center [795, 265] width 147 height 10
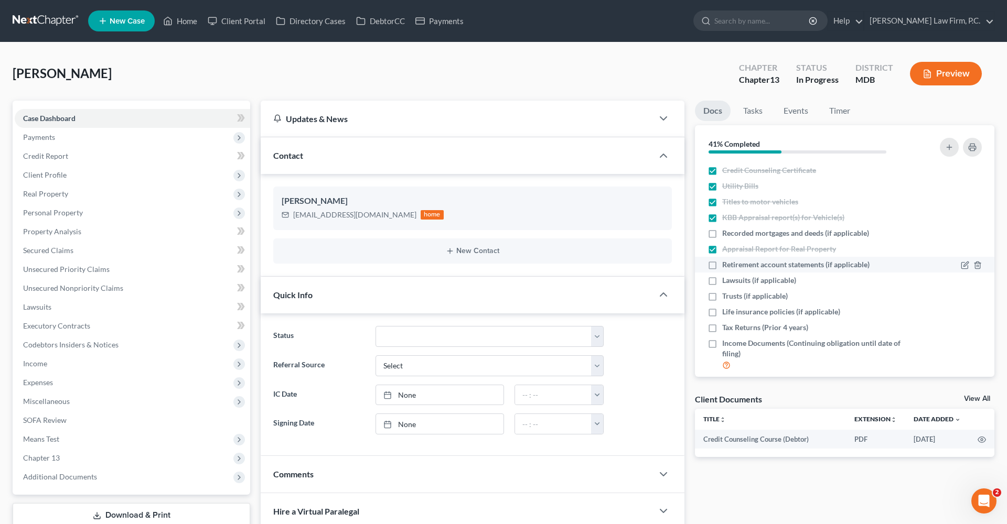
click at [726, 266] on input "Retirement account statements (if applicable)" at bounding box center [729, 263] width 7 height 7
checkbox input "true"
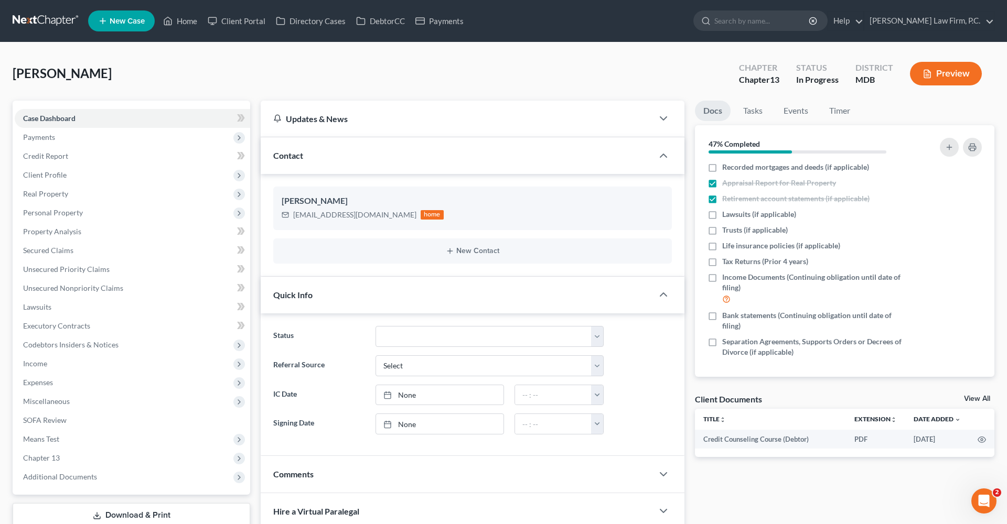
scroll to position [112, 0]
click at [722, 261] on label "Tax Returns (Prior 4 years)" at bounding box center [765, 262] width 86 height 10
click at [726, 261] on input "Tax Returns (Prior 4 years)" at bounding box center [729, 260] width 7 height 7
checkbox input "true"
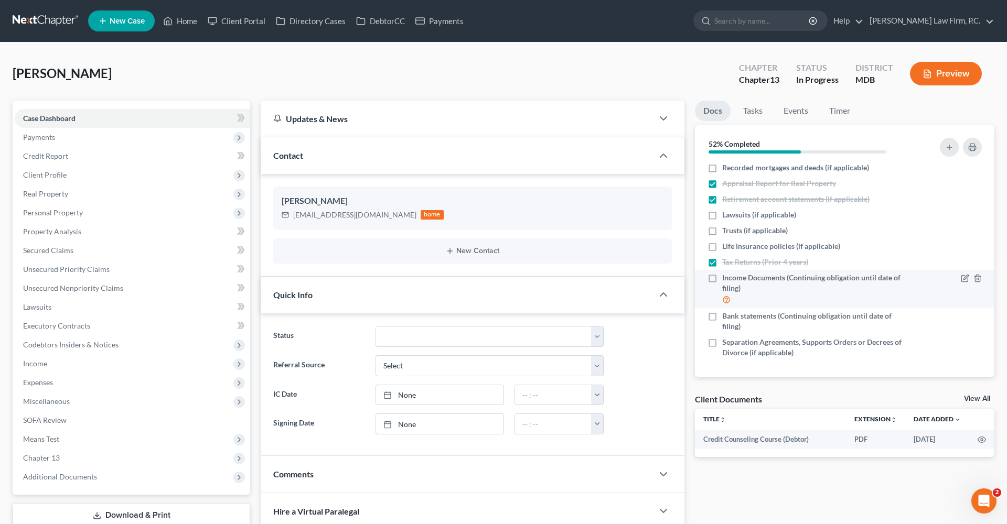
click at [722, 275] on label "Income Documents (Continuing obligation until date of filing)" at bounding box center [816, 289] width 188 height 33
click at [726, 275] on input "Income Documents (Continuing obligation until date of filing)" at bounding box center [729, 276] width 7 height 7
checkbox input "true"
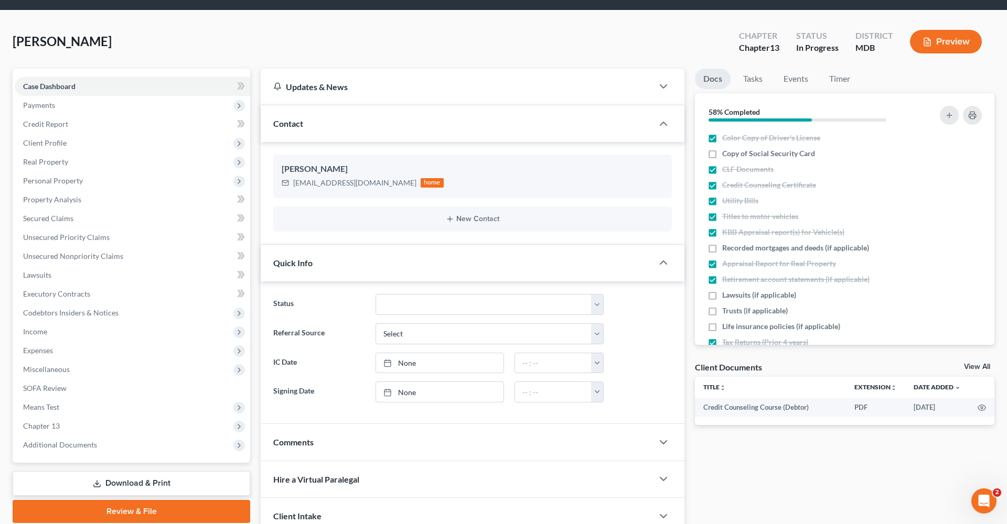
scroll to position [0, 0]
